Goal: Contribute content: Contribute content

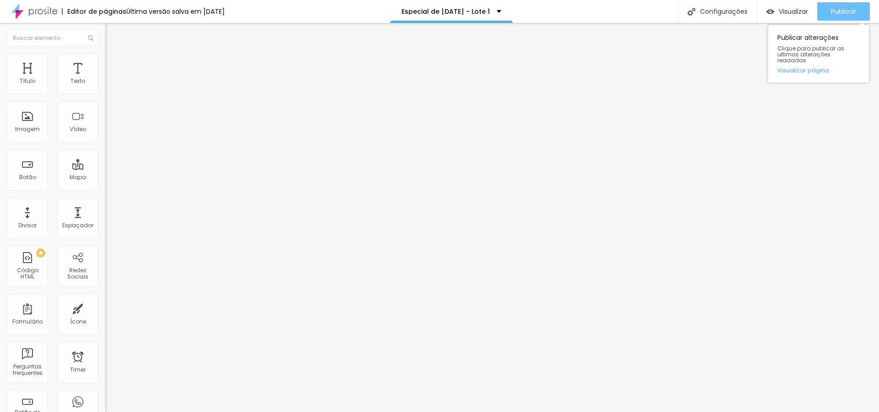
click at [842, 8] on span "Publicar" at bounding box center [843, 11] width 25 height 7
click at [855, 12] on span "Publicar" at bounding box center [848, 11] width 25 height 7
